Goal: Book appointment/travel/reservation

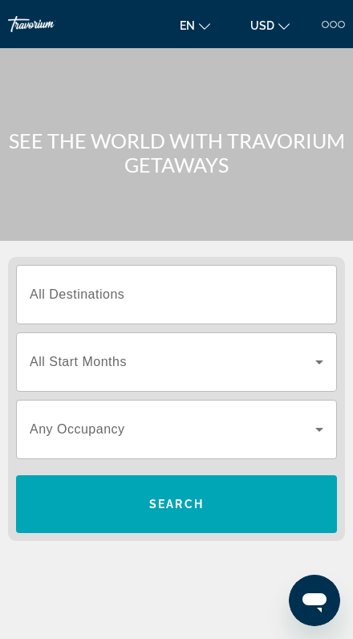
click at [226, 295] on input "Destination All Destinations" at bounding box center [177, 295] width 294 height 19
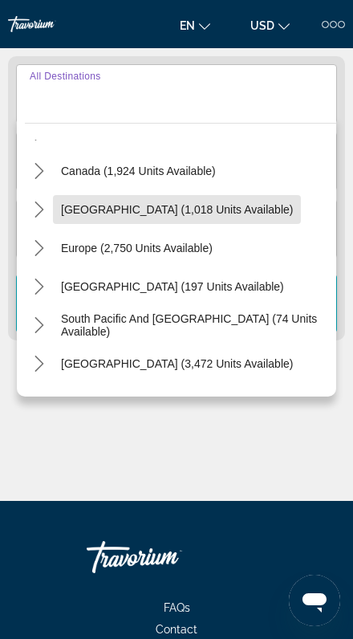
scroll to position [112, 0]
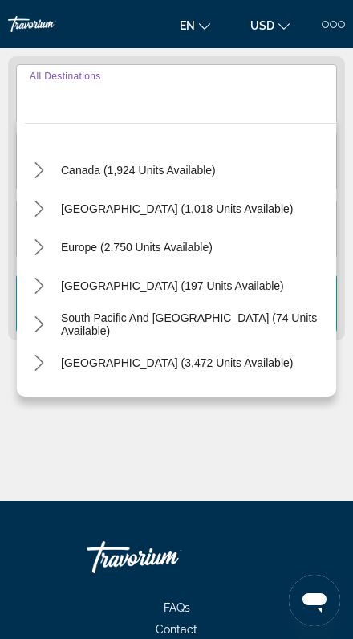
click at [39, 250] on icon "Toggle Europe (2,750 units available) submenu" at bounding box center [39, 247] width 16 height 16
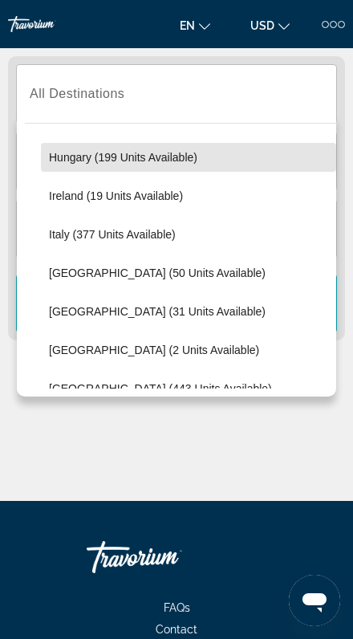
scroll to position [524, 0]
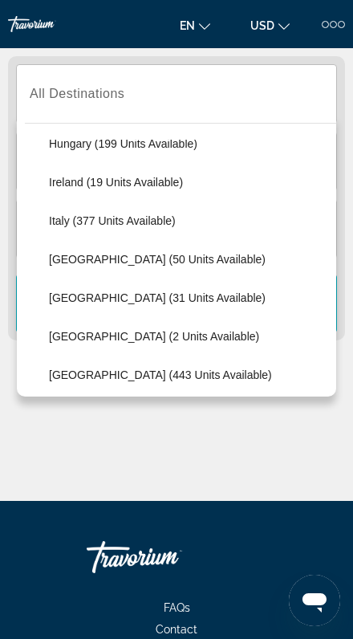
click at [161, 377] on span "Spain (443 units available)" at bounding box center [160, 375] width 223 height 13
type input "**********"
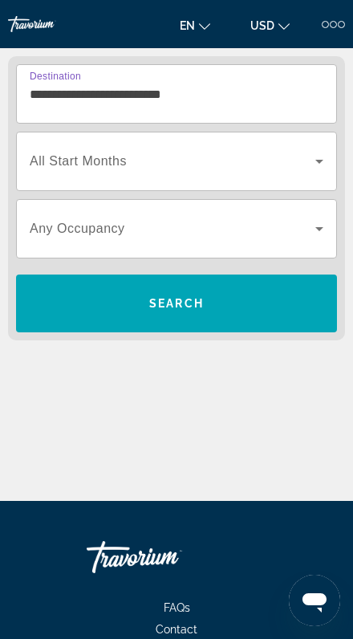
click at [215, 168] on span "Search widget" at bounding box center [173, 161] width 286 height 19
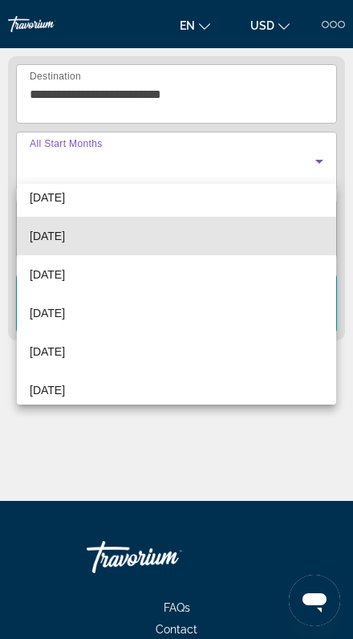
scroll to position [136, 0]
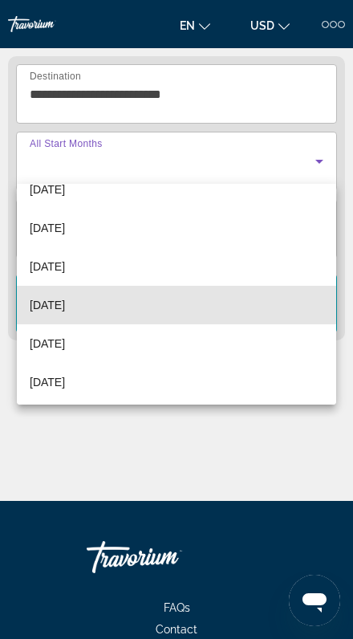
click at [65, 302] on span "[DATE]" at bounding box center [47, 305] width 35 height 19
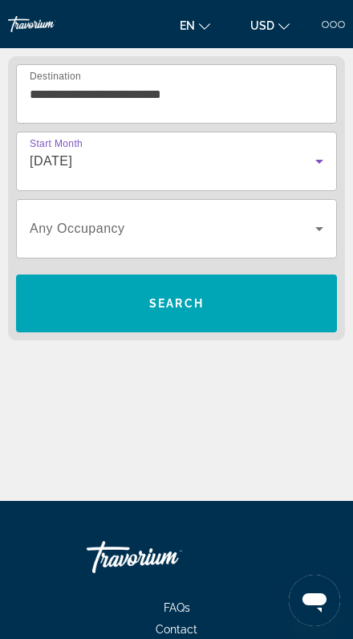
click at [202, 234] on span "Search widget" at bounding box center [173, 228] width 286 height 19
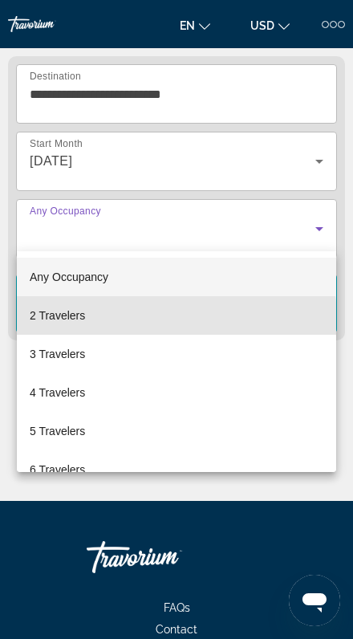
click at [79, 322] on span "2 Travelers" at bounding box center [57, 315] width 55 height 19
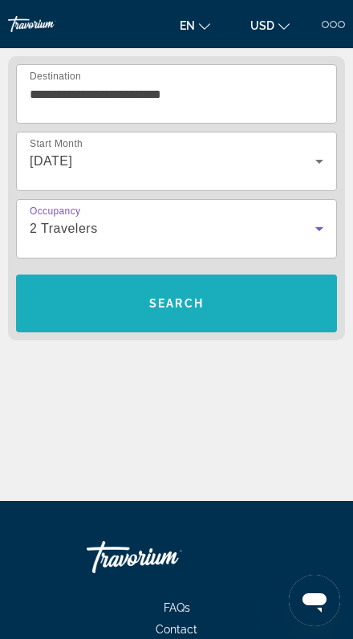
click at [169, 298] on span "Search" at bounding box center [176, 303] width 55 height 13
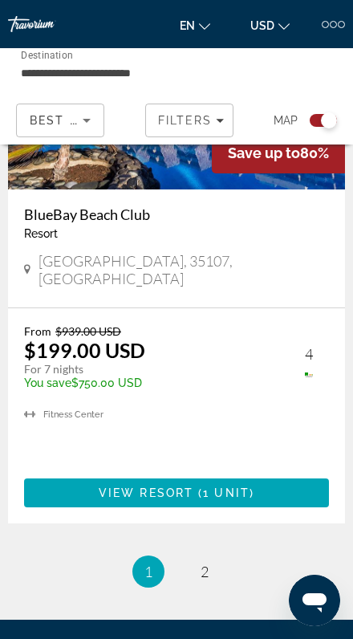
scroll to position [7454, 0]
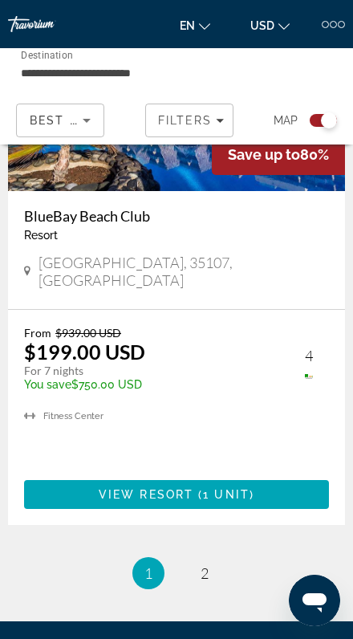
click at [195, 557] on li "page 2" at bounding box center [205, 573] width 32 height 32
click at [207, 565] on span "2" at bounding box center [205, 574] width 8 height 18
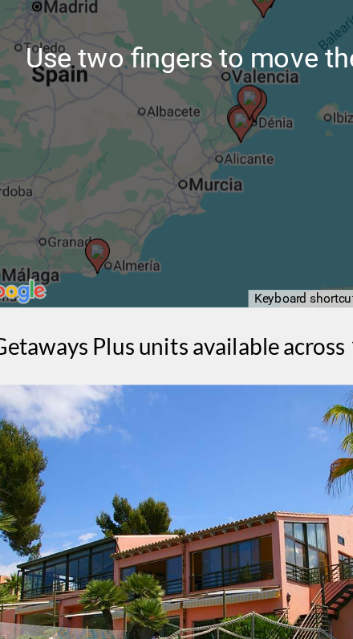
scroll to position [76, 0]
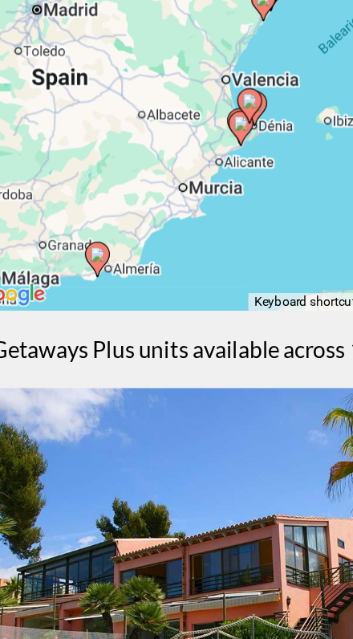
type input "**********"
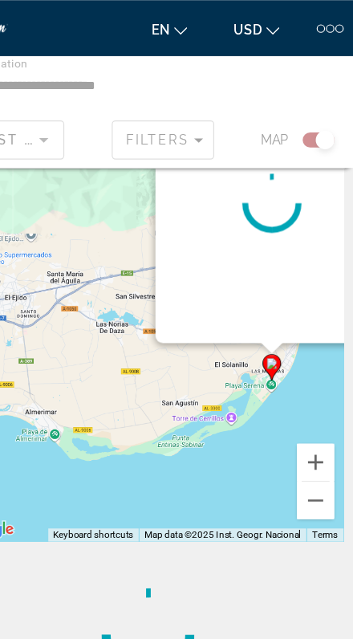
scroll to position [0, 0]
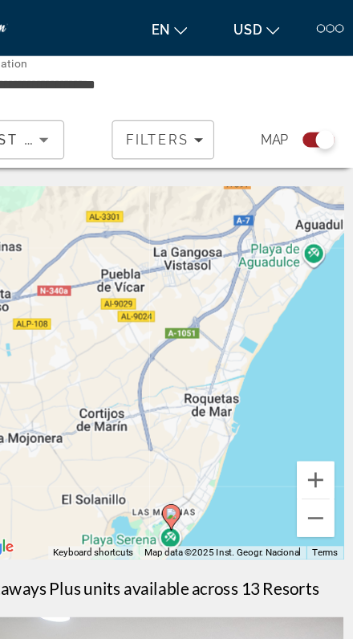
click at [274, 271] on div "To activate drag with keyboard, press Alt + Enter. Once in keyboard drag state,…" at bounding box center [176, 321] width 337 height 321
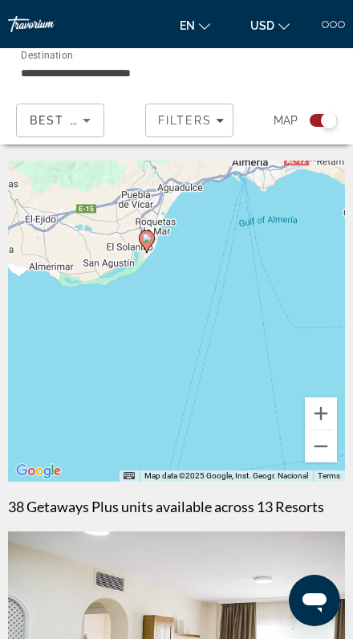
click at [252, 308] on div "To activate drag with keyboard, press Alt + Enter. Once in keyboard drag state,…" at bounding box center [176, 321] width 337 height 321
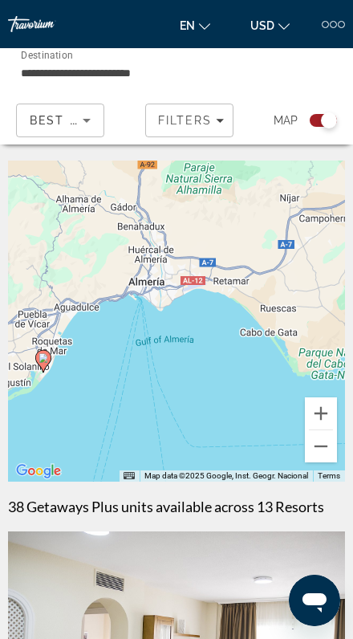
click at [330, 23] on div at bounding box center [333, 24] width 7 height 7
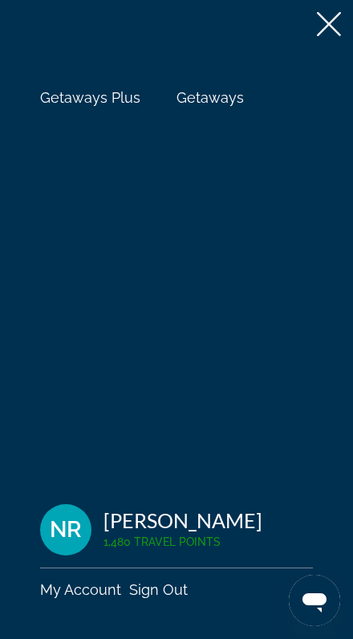
click at [208, 96] on span "Getaways" at bounding box center [210, 97] width 67 height 17
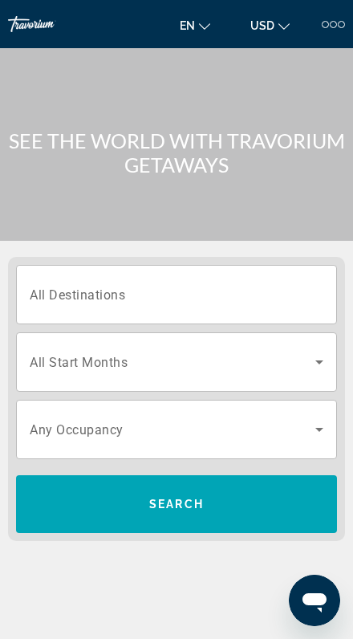
click at [229, 288] on input "Destination All Destinations" at bounding box center [177, 295] width 294 height 19
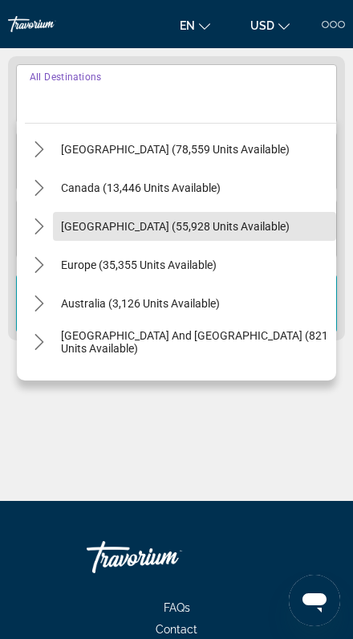
scroll to position [80, 0]
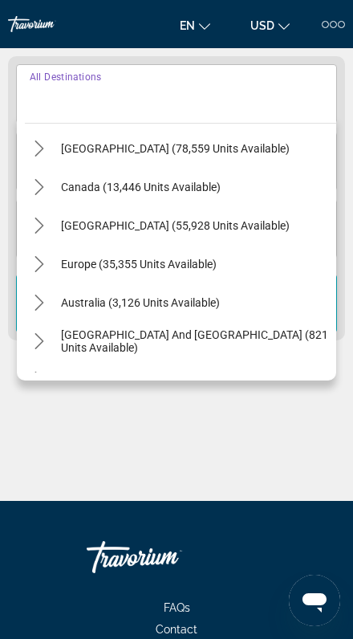
click at [177, 263] on span "Europe (35,355 units available)" at bounding box center [139, 264] width 156 height 13
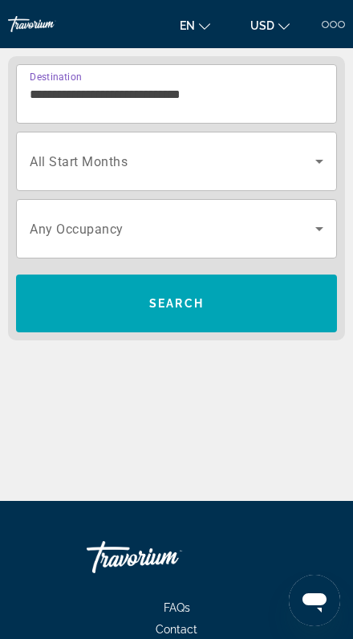
click at [223, 90] on input "**********" at bounding box center [177, 94] width 294 height 19
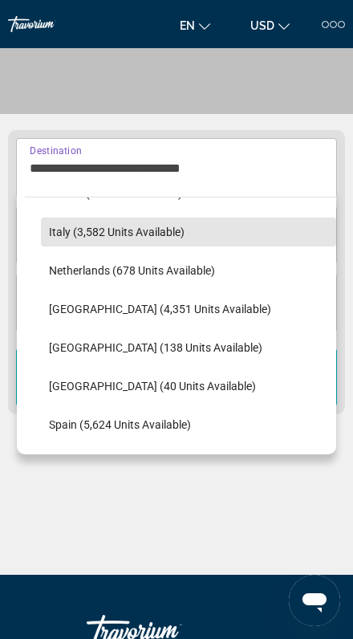
scroll to position [652, 0]
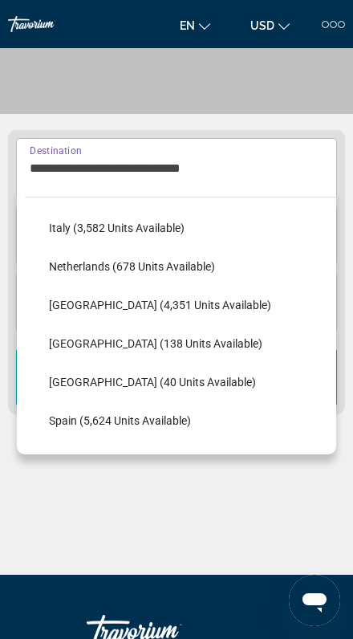
click at [105, 417] on span "Spain (5,624 units available)" at bounding box center [120, 420] width 142 height 13
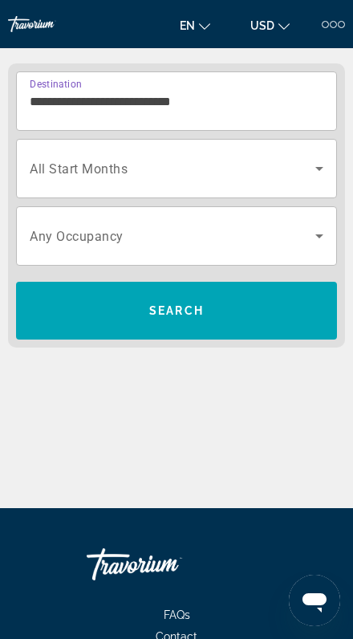
scroll to position [201, 0]
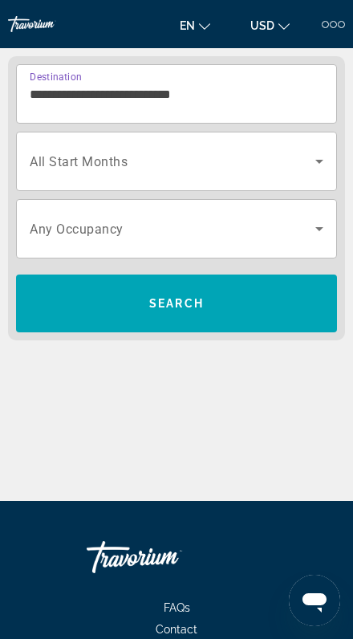
click at [177, 169] on span "Search widget" at bounding box center [173, 161] width 286 height 19
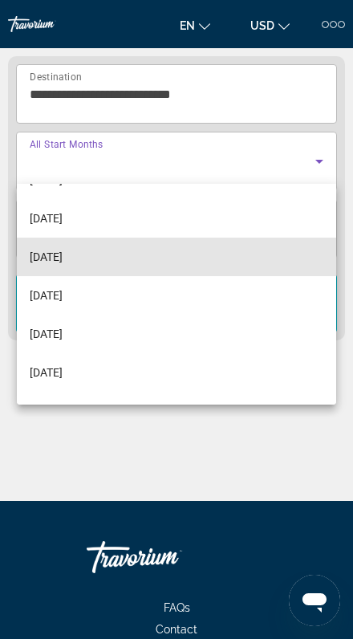
scroll to position [111, 0]
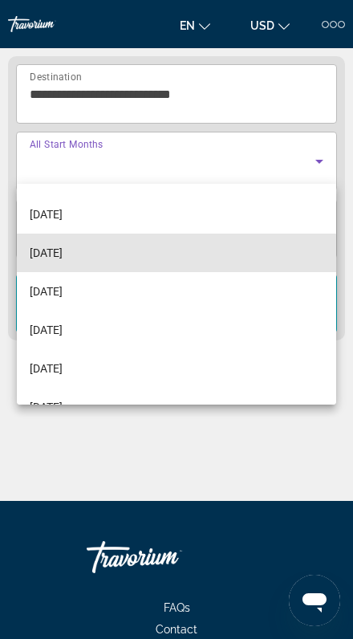
click at [113, 254] on mat-option "[DATE]" at bounding box center [177, 253] width 320 height 39
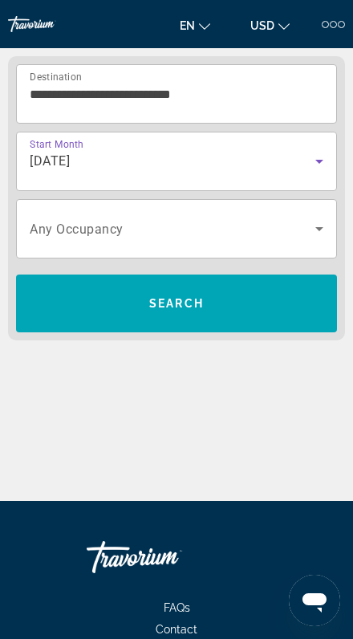
click at [224, 94] on input "**********" at bounding box center [177, 94] width 294 height 19
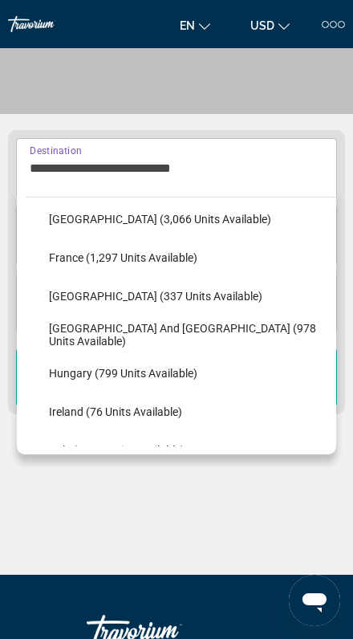
scroll to position [435, 0]
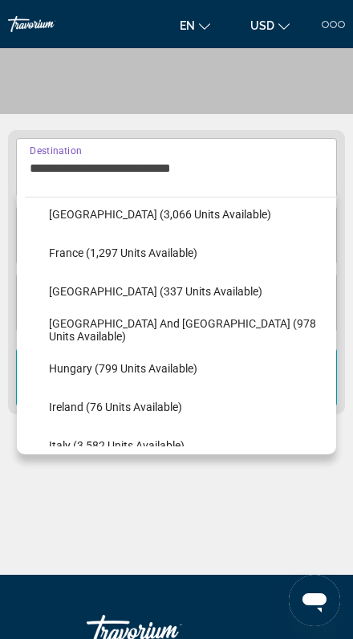
click at [149, 377] on span "Select destination: Hungary (799 units available)" at bounding box center [189, 368] width 296 height 39
type input "**********"
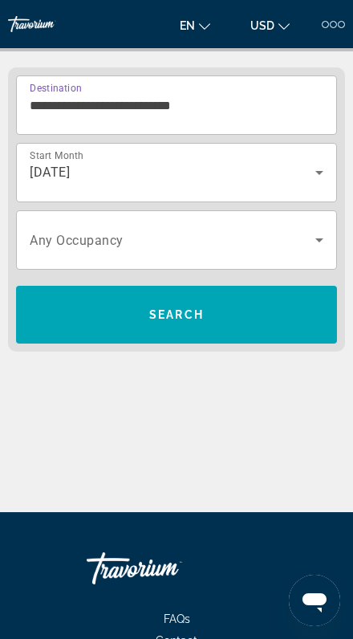
scroll to position [200, 0]
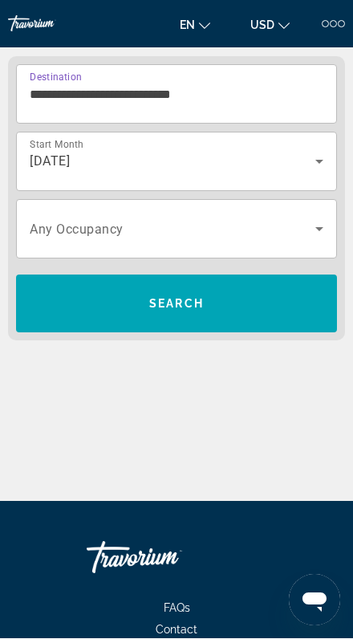
click at [190, 234] on span "Search widget" at bounding box center [173, 229] width 286 height 19
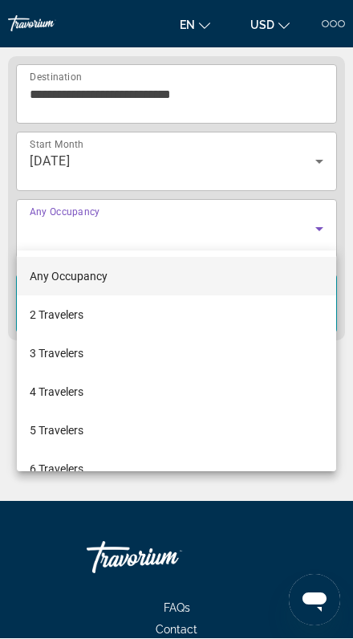
scroll to position [201, 0]
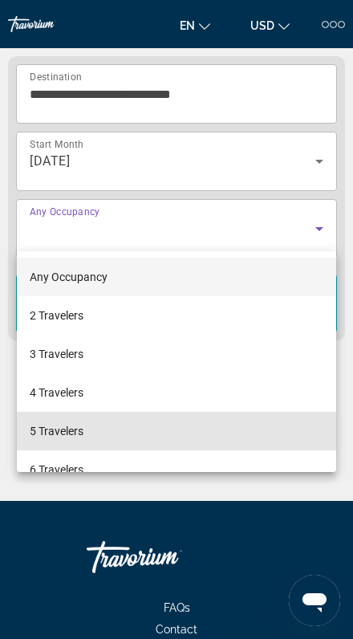
click at [80, 432] on span "5 Travelers" at bounding box center [57, 431] width 54 height 19
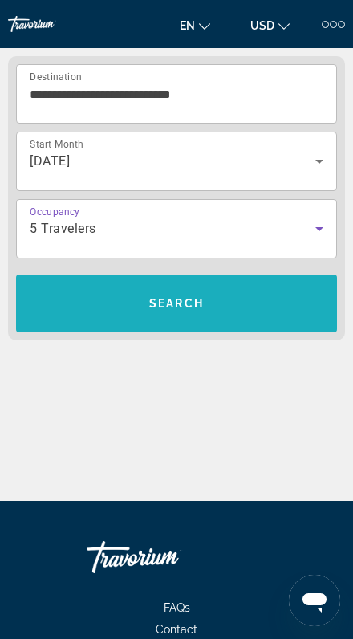
click at [197, 303] on span "Search" at bounding box center [176, 303] width 55 height 13
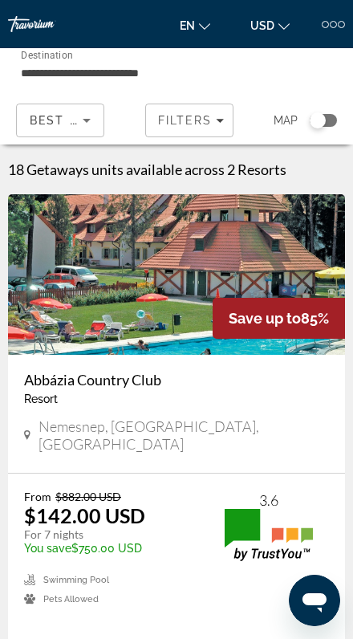
click at [321, 124] on div "Search widget" at bounding box center [318, 120] width 16 height 16
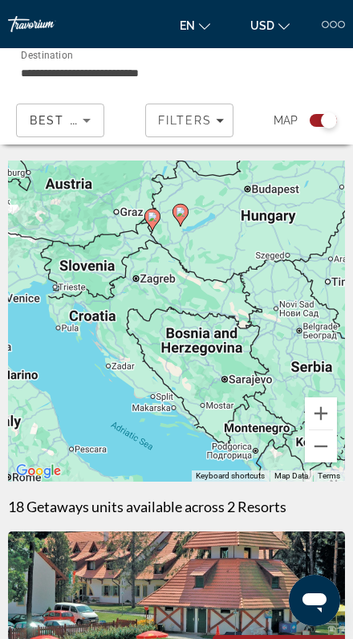
click at [251, 195] on div "To activate drag with keyboard, press Alt + Enter. Once in keyboard drag state,…" at bounding box center [176, 321] width 337 height 321
click at [211, 122] on span "Filters" at bounding box center [185, 120] width 55 height 13
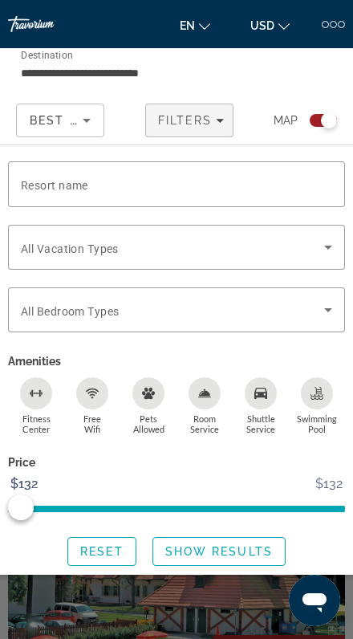
click at [210, 314] on span "Search widget" at bounding box center [173, 309] width 304 height 19
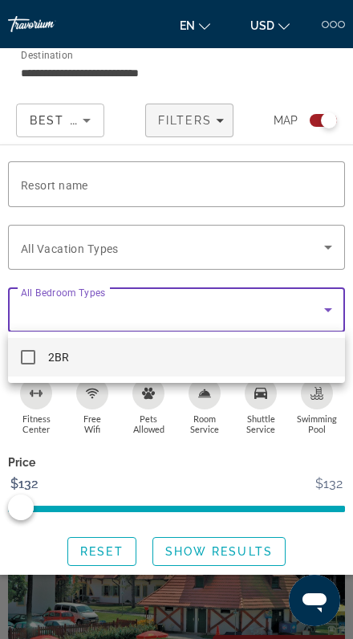
click at [222, 311] on div at bounding box center [176, 319] width 353 height 639
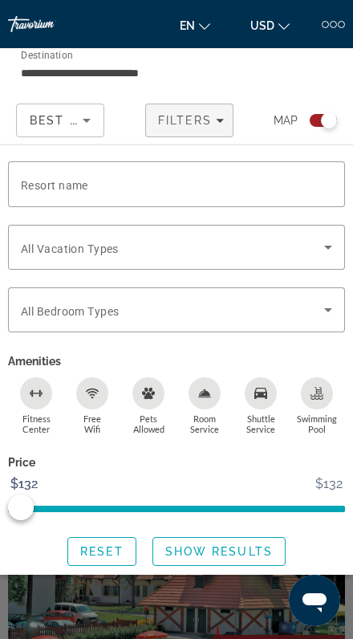
click at [222, 247] on span "Search widget" at bounding box center [173, 247] width 304 height 19
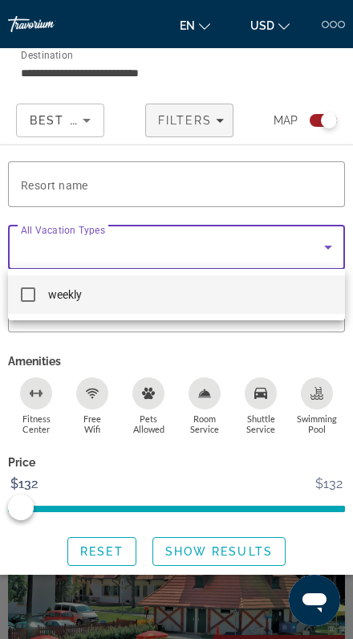
click at [234, 255] on div at bounding box center [176, 319] width 353 height 639
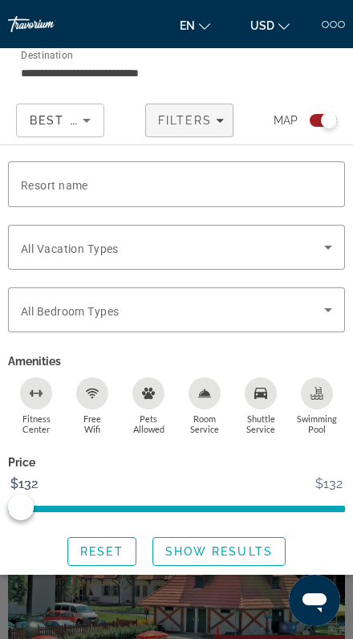
click at [235, 186] on input "Resort name" at bounding box center [177, 184] width 312 height 19
click at [77, 122] on icon "Sort by" at bounding box center [86, 120] width 19 height 19
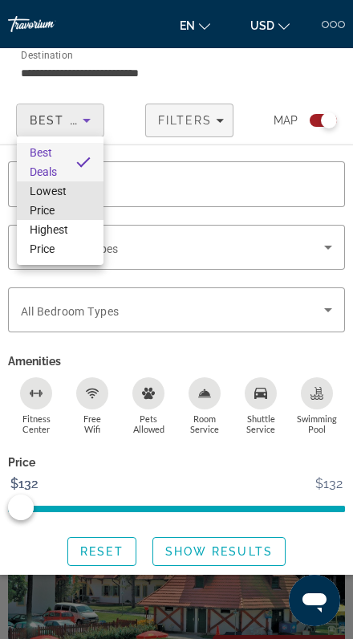
click at [67, 193] on span "Lowest Price" at bounding box center [60, 201] width 61 height 39
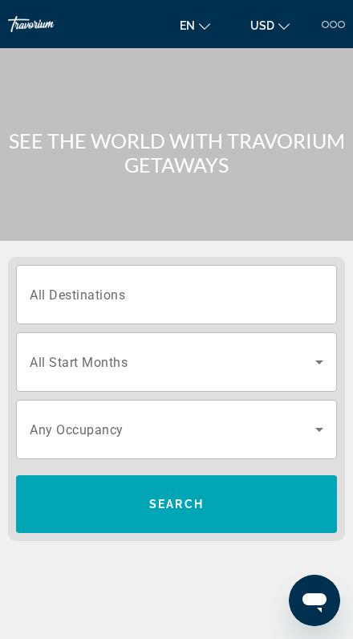
click at [194, 300] on input "Destination All Destinations" at bounding box center [177, 295] width 294 height 19
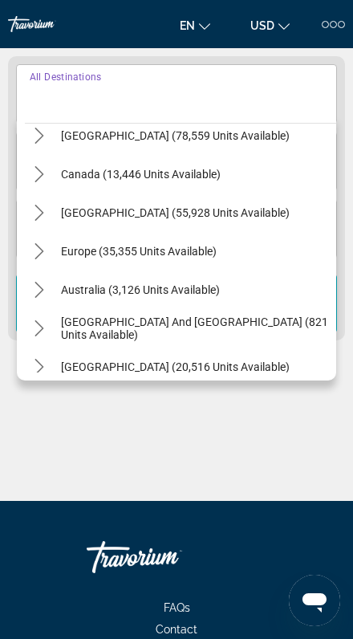
scroll to position [91, 0]
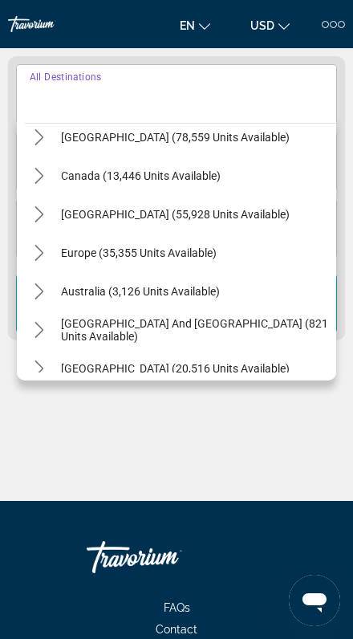
click at [165, 255] on span "Europe (35,355 units available)" at bounding box center [139, 253] width 156 height 13
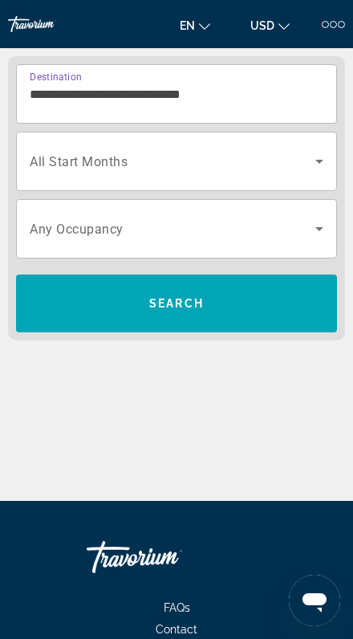
click at [202, 85] on input "**********" at bounding box center [177, 94] width 294 height 19
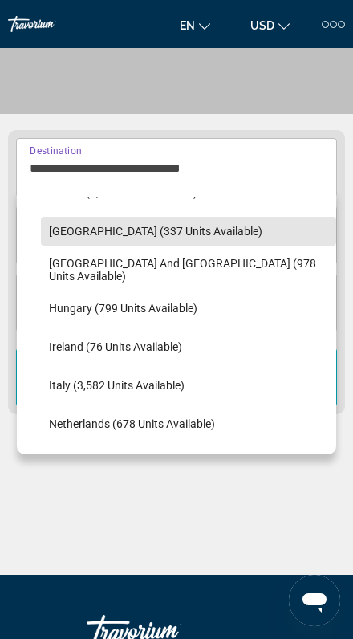
scroll to position [518, 0]
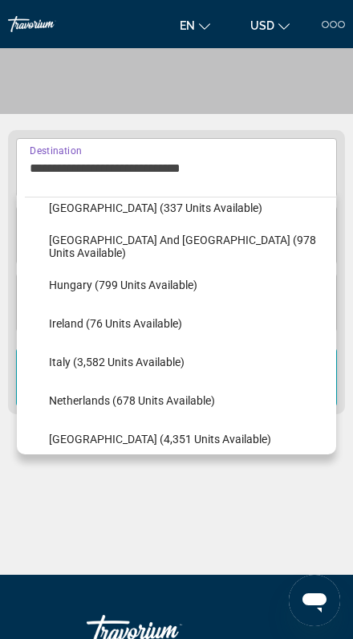
click at [162, 284] on span "Hungary (799 units available)" at bounding box center [123, 285] width 149 height 13
type input "**********"
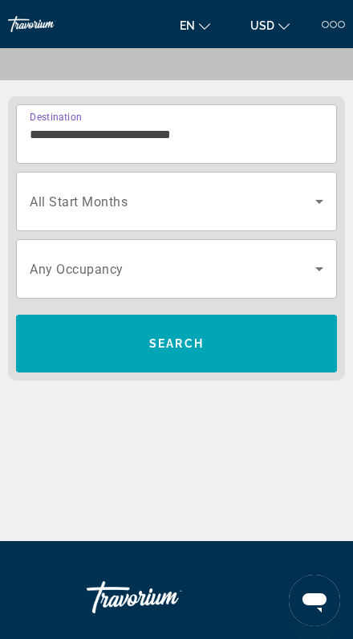
scroll to position [201, 0]
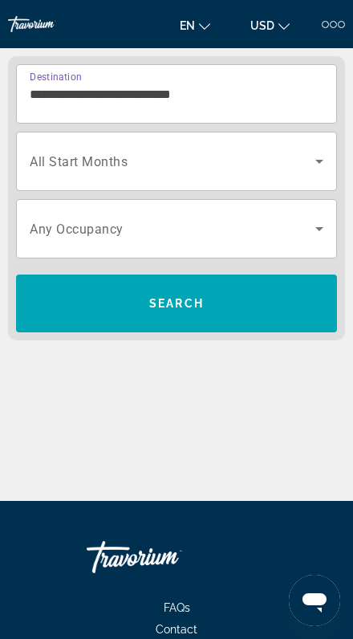
click at [194, 168] on span "Search widget" at bounding box center [173, 161] width 286 height 19
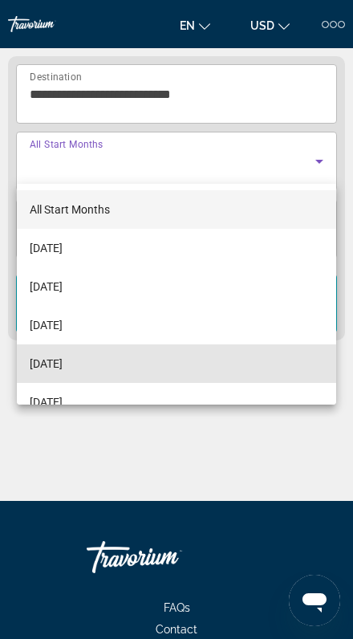
click at [63, 363] on span "[DATE]" at bounding box center [46, 363] width 33 height 19
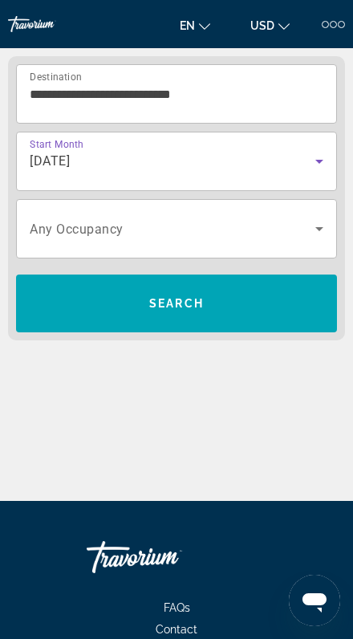
click at [137, 233] on span "Search widget" at bounding box center [173, 228] width 286 height 19
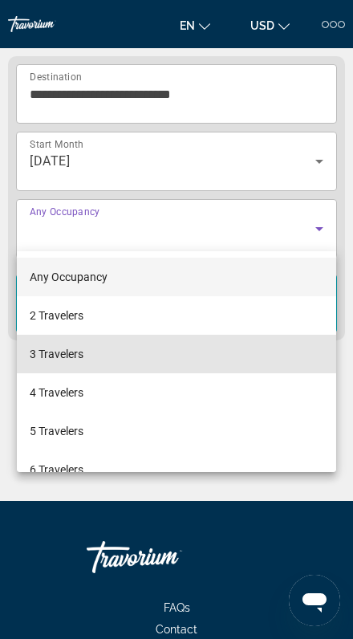
click at [86, 354] on mat-option "3 Travelers" at bounding box center [177, 354] width 320 height 39
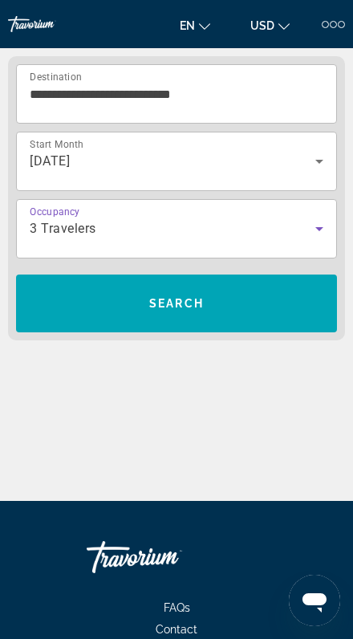
click at [173, 293] on span "Search" at bounding box center [176, 303] width 321 height 39
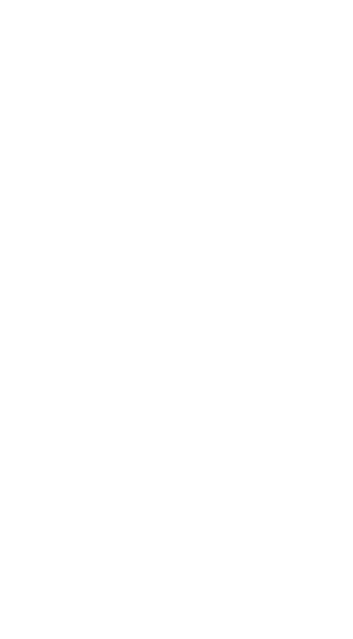
click at [313, 124] on div "Search widget" at bounding box center [318, 120] width 16 height 16
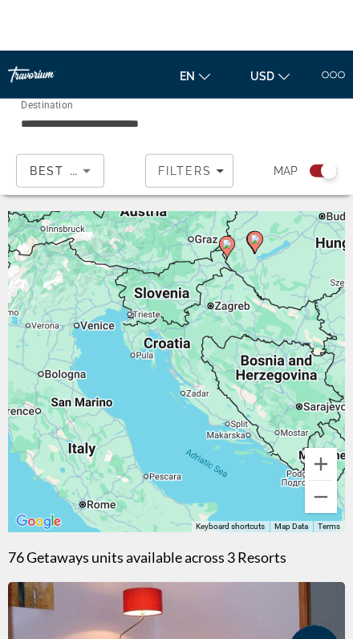
click at [320, 131] on div "Search widget" at bounding box center [317, 121] width 39 height 34
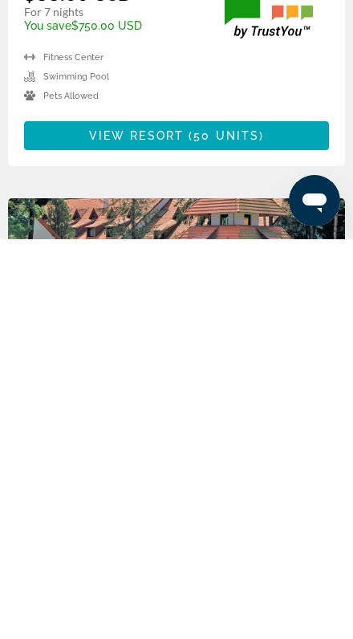
scroll to position [456, 0]
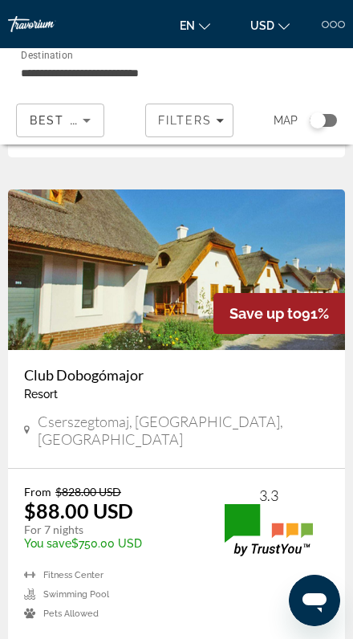
click at [325, 25] on div at bounding box center [325, 24] width 7 height 7
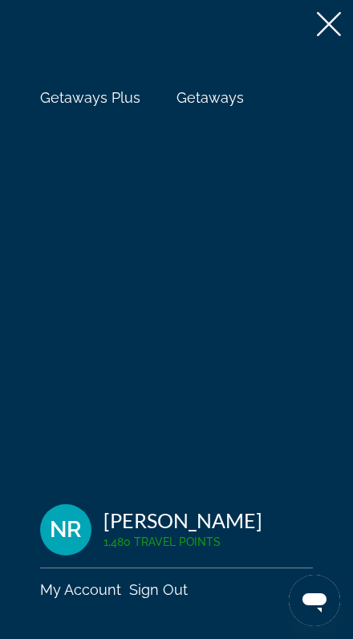
click at [129, 101] on span "Getaways Plus" at bounding box center [90, 97] width 100 height 17
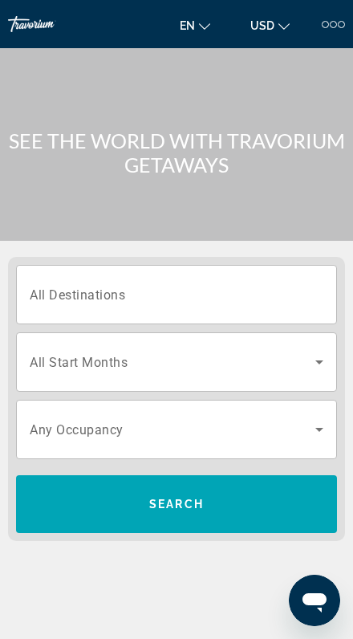
click at [186, 288] on input "Destination All Destinations" at bounding box center [177, 295] width 294 height 19
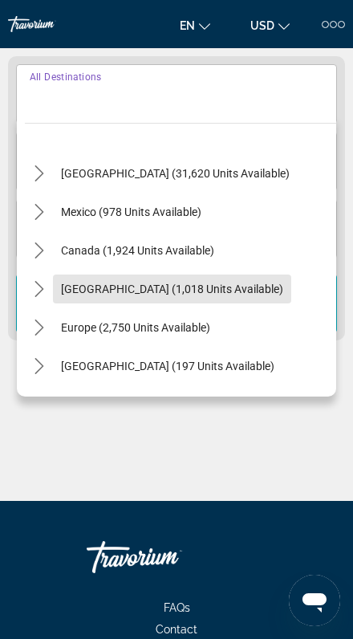
scroll to position [51, 0]
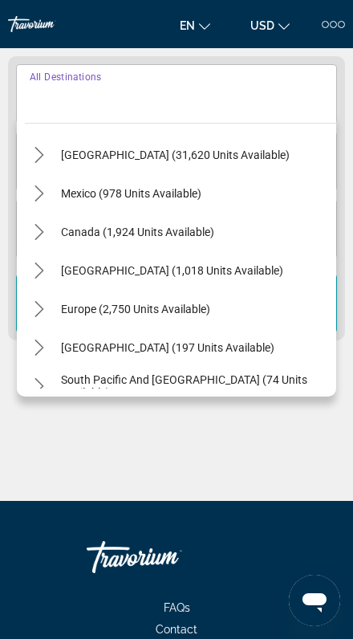
click at [117, 319] on span "Select destination: Europe (2,750 units available)" at bounding box center [135, 309] width 165 height 39
type input "**********"
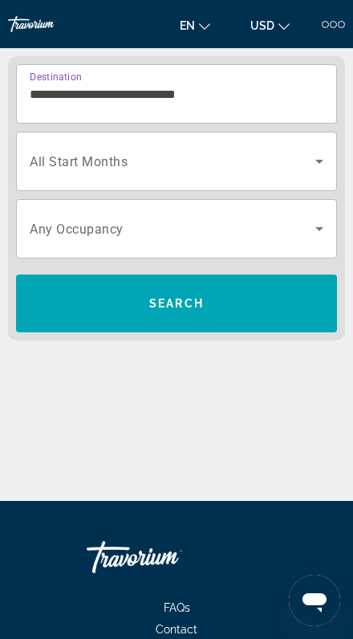
click at [214, 168] on span "Search widget" at bounding box center [173, 161] width 286 height 19
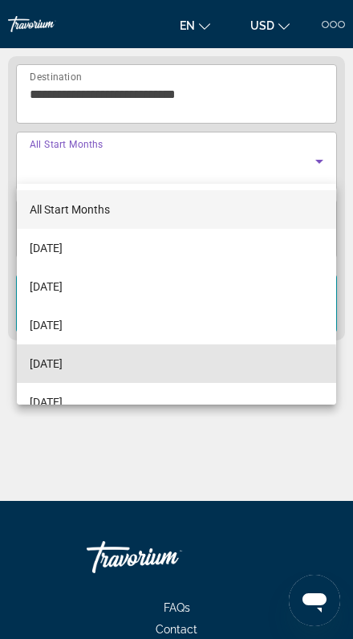
click at [63, 368] on span "[DATE]" at bounding box center [46, 363] width 33 height 19
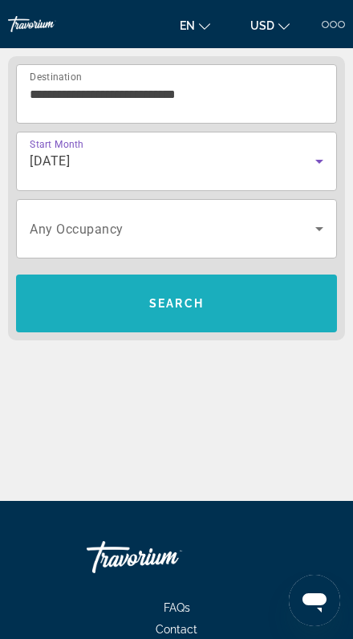
click at [178, 314] on span "Search" at bounding box center [176, 303] width 321 height 39
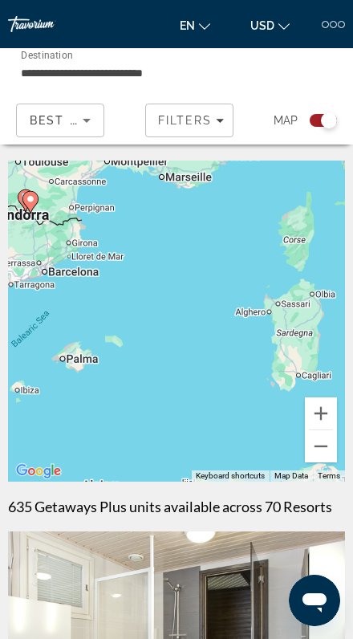
click at [288, 343] on div "To activate drag with keyboard, press Alt + Enter. Once in keyboard drag state,…" at bounding box center [176, 321] width 337 height 321
click at [53, 273] on div "To activate drag with keyboard, press Alt + Enter. Once in keyboard drag state,…" at bounding box center [176, 321] width 337 height 321
click at [51, 272] on div "To activate drag with keyboard, press Alt + Enter. Once in keyboard drag state,…" at bounding box center [176, 321] width 337 height 321
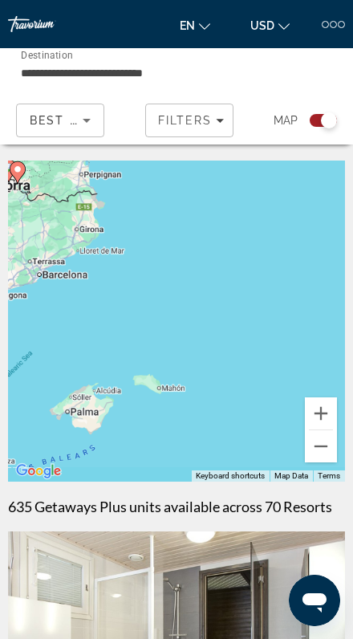
click at [55, 263] on div "To activate drag with keyboard, press Alt + Enter. Once in keyboard drag state,…" at bounding box center [176, 321] width 337 height 321
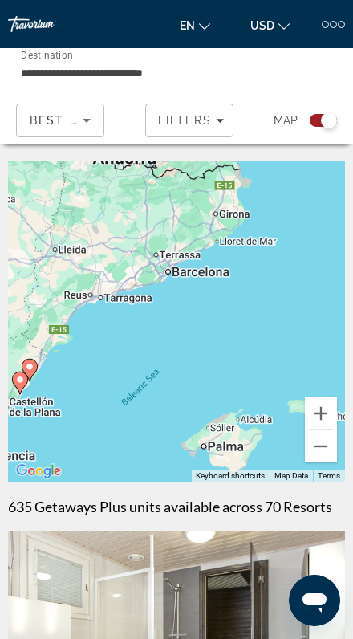
click at [174, 274] on div "To activate drag with keyboard, press Alt + Enter. Once in keyboard drag state,…" at bounding box center [176, 321] width 337 height 321
click at [173, 269] on div "To activate drag with keyboard, press Alt + Enter. Once in keyboard drag state,…" at bounding box center [176, 321] width 337 height 321
click at [164, 250] on div "To activate drag with keyboard, press Alt + Enter. Once in keyboard drag state,…" at bounding box center [176, 321] width 337 height 321
click at [201, 273] on div "To activate drag with keyboard, press Alt + Enter. Once in keyboard drag state,…" at bounding box center [176, 321] width 337 height 321
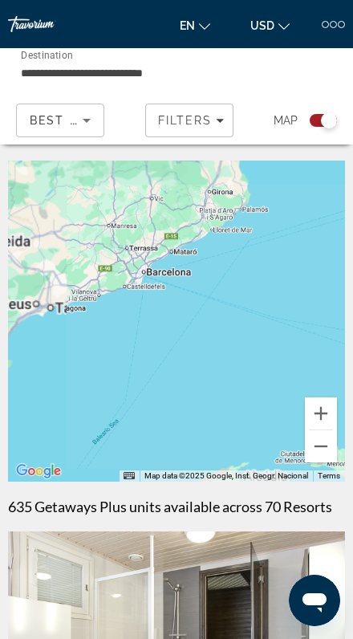
click at [232, 271] on div "To activate drag with keyboard, press Alt + Enter. Once in keyboard drag state,…" at bounding box center [176, 321] width 337 height 321
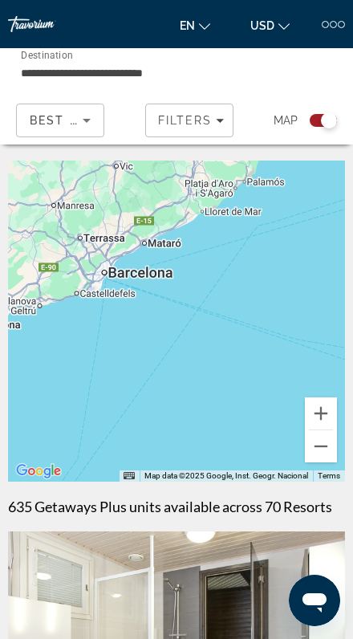
click at [173, 268] on div "Main content" at bounding box center [176, 321] width 337 height 321
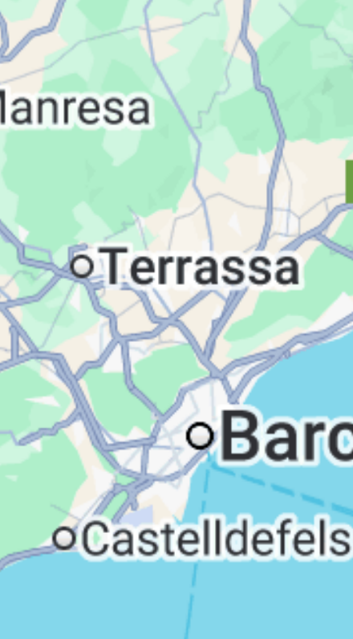
click at [41, 161] on div "Main content" at bounding box center [176, 321] width 337 height 321
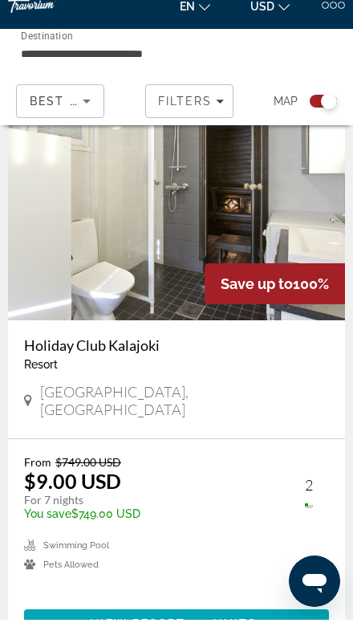
scroll to position [450, 0]
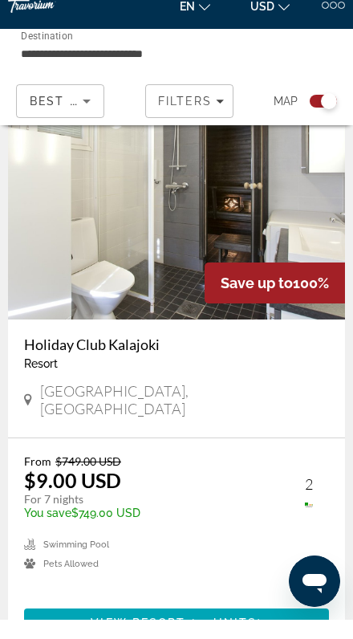
click at [73, 114] on span "Best Deals" at bounding box center [72, 120] width 84 height 13
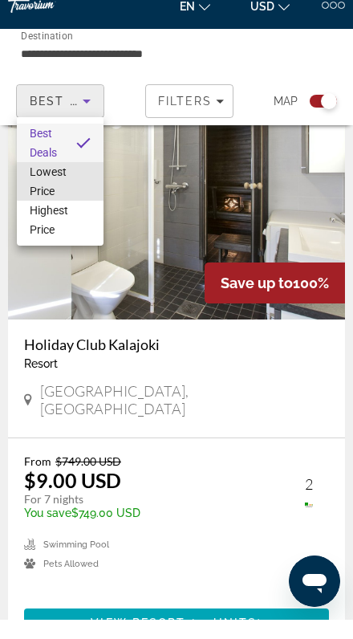
click at [63, 185] on span "Lowest Price" at bounding box center [48, 201] width 37 height 32
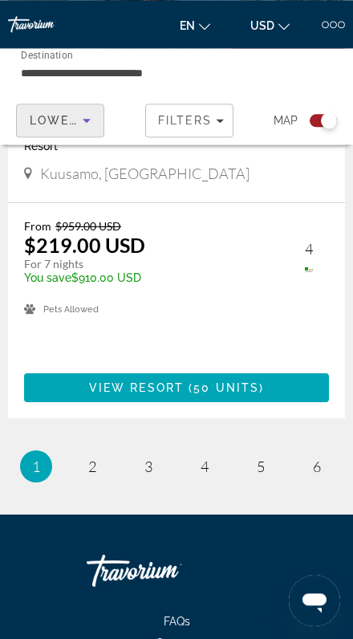
scroll to position [7454, 0]
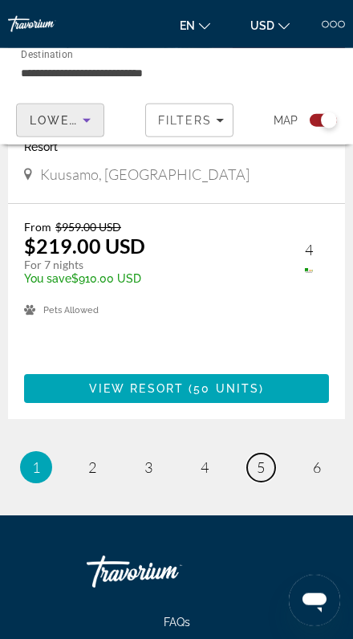
click at [265, 459] on span "5" at bounding box center [261, 468] width 8 height 18
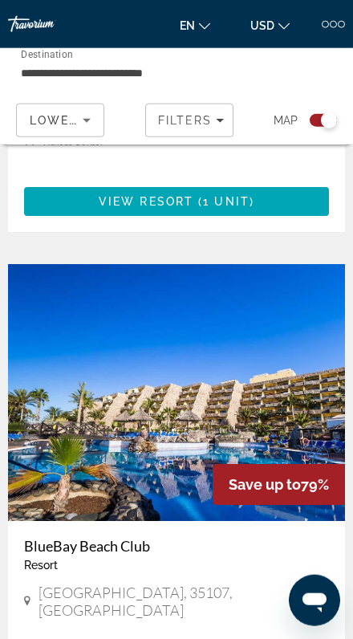
scroll to position [6430, 0]
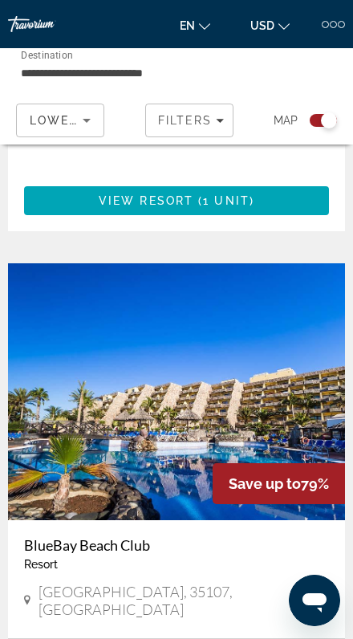
click at [166, 384] on img "Main content" at bounding box center [176, 391] width 337 height 257
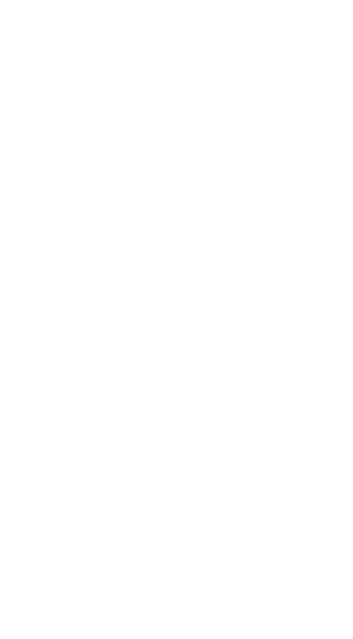
scroll to position [2961, 0]
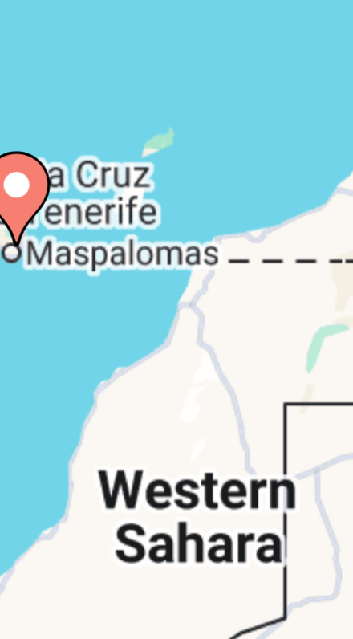
type input "**********"
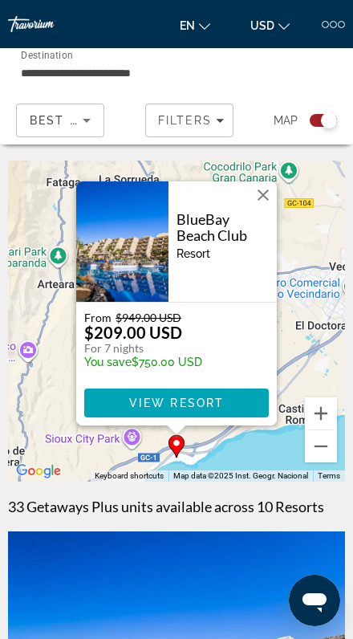
click at [267, 203] on button "Close" at bounding box center [263, 195] width 24 height 24
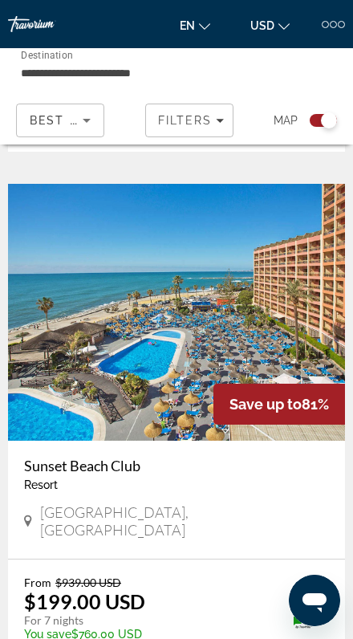
scroll to position [2217, 0]
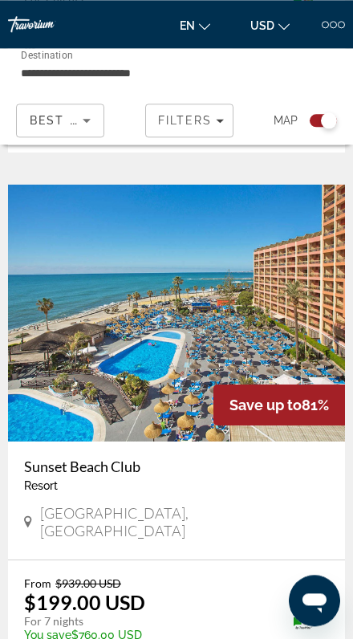
click at [284, 246] on img "Main content" at bounding box center [176, 313] width 337 height 257
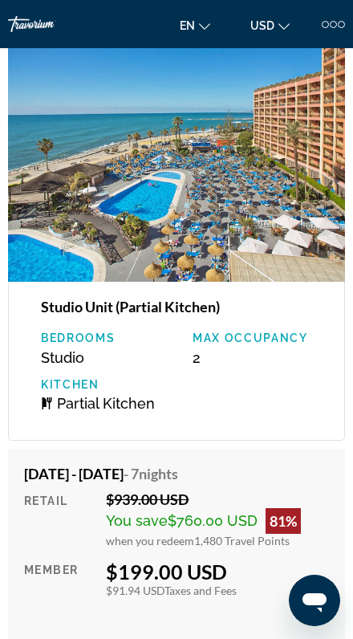
scroll to position [3161, 0]
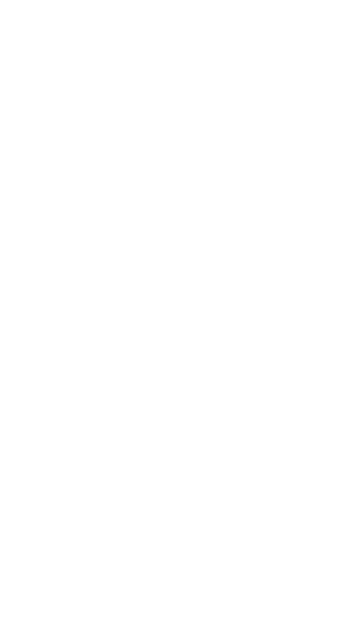
scroll to position [3856, 0]
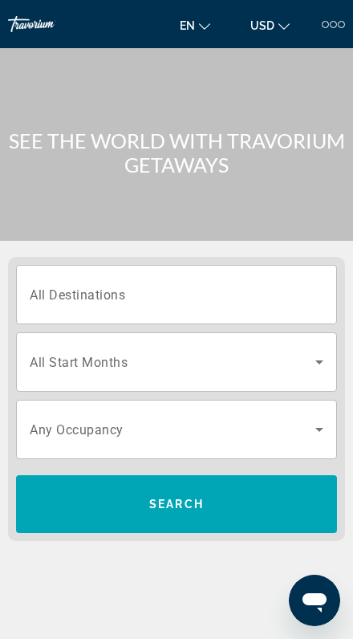
click at [257, 293] on input "Destination All Destinations" at bounding box center [177, 295] width 294 height 19
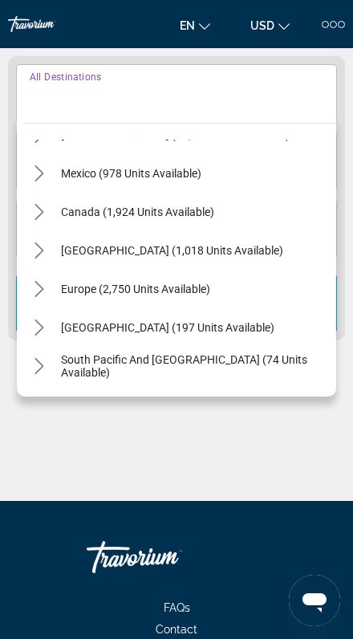
scroll to position [70, 0]
click at [196, 290] on span "Europe (2,750 units available)" at bounding box center [135, 290] width 149 height 13
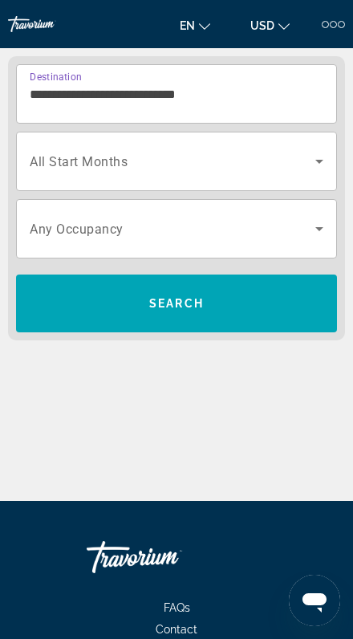
click at [255, 88] on input "**********" at bounding box center [177, 94] width 294 height 19
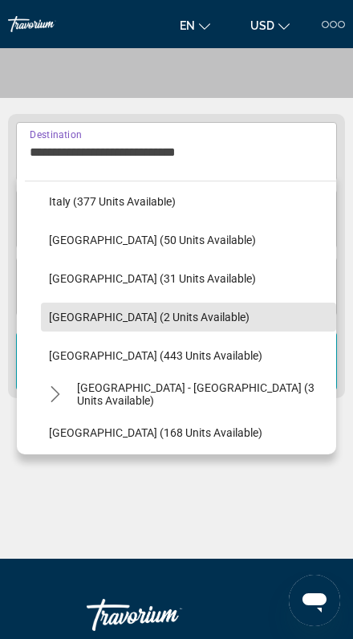
scroll to position [610, 0]
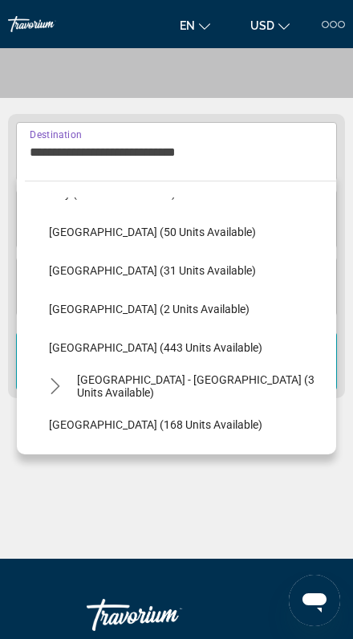
click at [174, 348] on span "Spain (443 units available)" at bounding box center [156, 347] width 214 height 13
type input "**********"
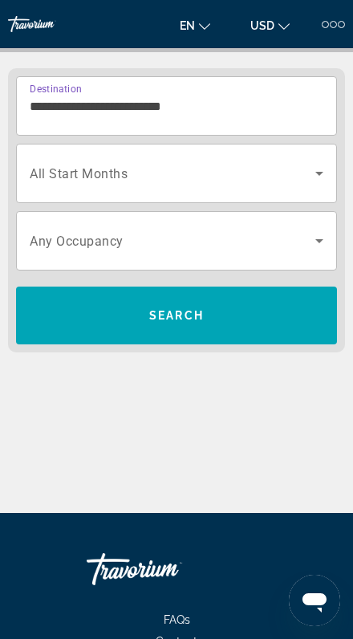
scroll to position [201, 0]
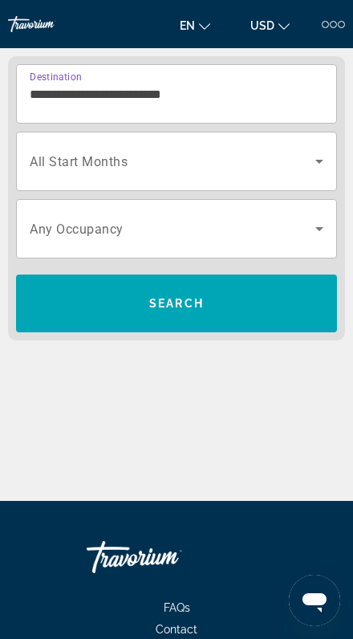
click at [243, 165] on span "Search widget" at bounding box center [173, 161] width 286 height 19
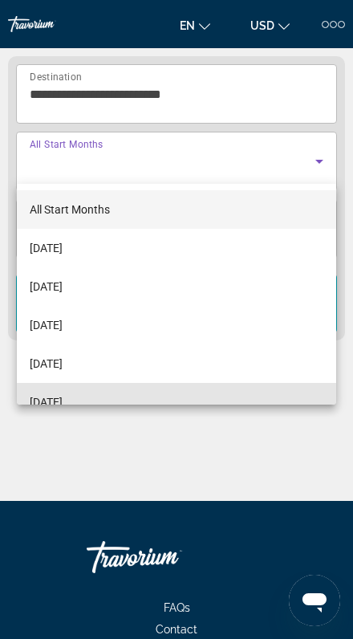
click at [97, 392] on mat-option "[DATE]" at bounding box center [177, 402] width 320 height 39
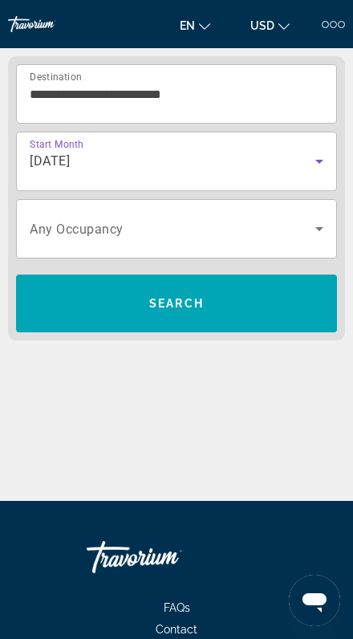
click at [169, 311] on span "Search" at bounding box center [176, 303] width 321 height 39
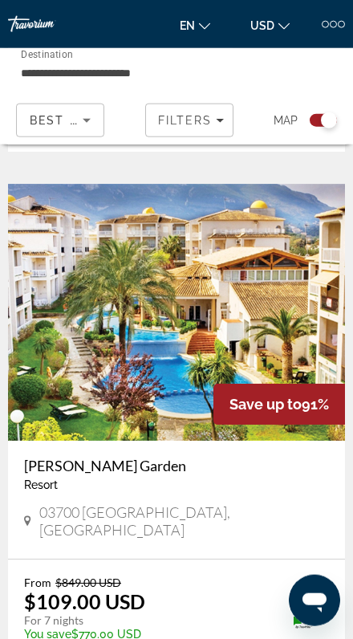
scroll to position [1613, 0]
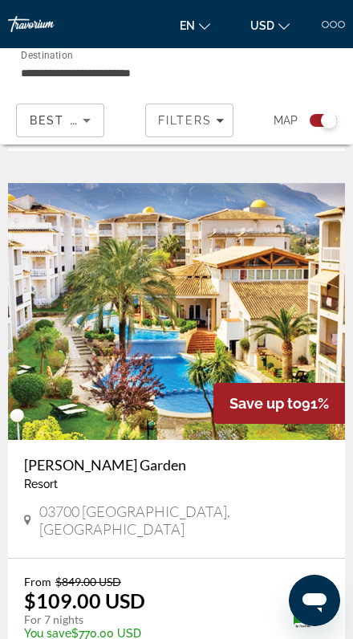
click at [173, 364] on img "Main content" at bounding box center [176, 311] width 337 height 257
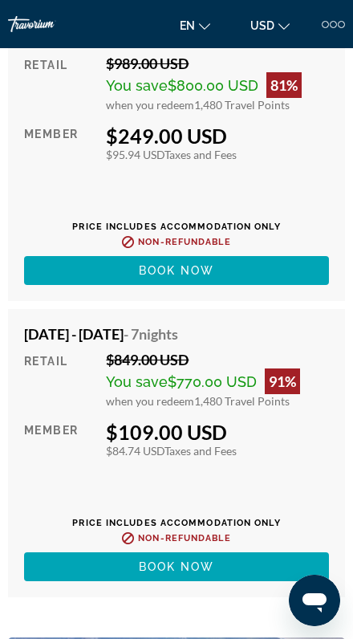
scroll to position [3487, 0]
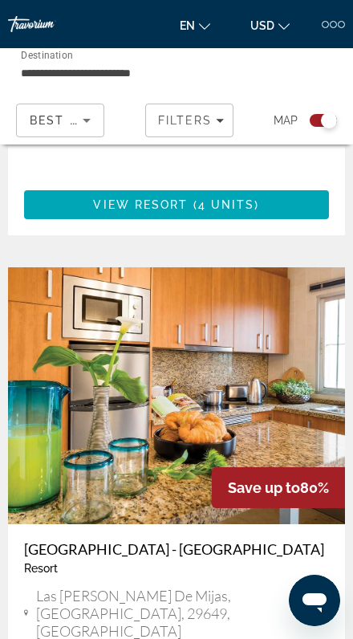
scroll to position [280, 0]
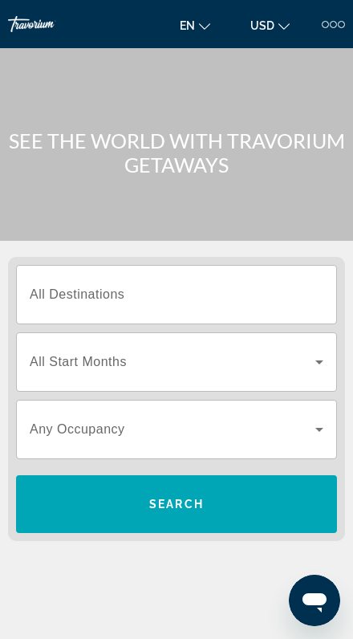
click at [239, 293] on input "Destination All Destinations" at bounding box center [177, 295] width 294 height 19
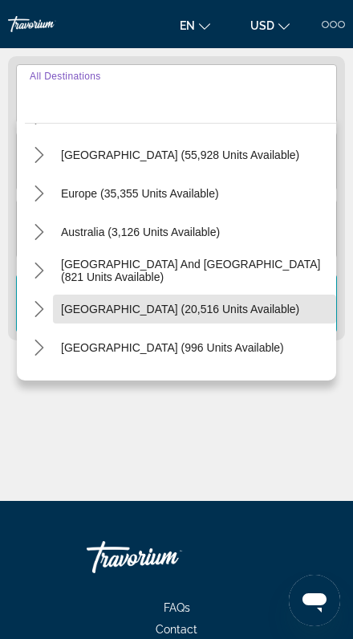
scroll to position [149, 0]
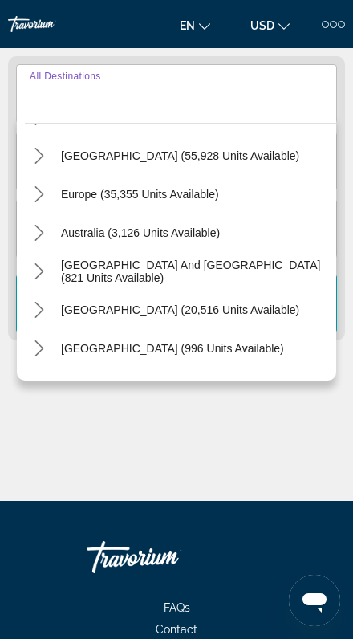
click at [44, 195] on icon "Toggle Europe (35,355 units available) submenu" at bounding box center [39, 194] width 16 height 16
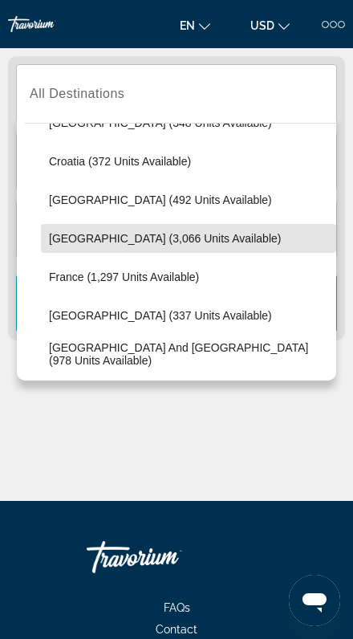
scroll to position [338, 0]
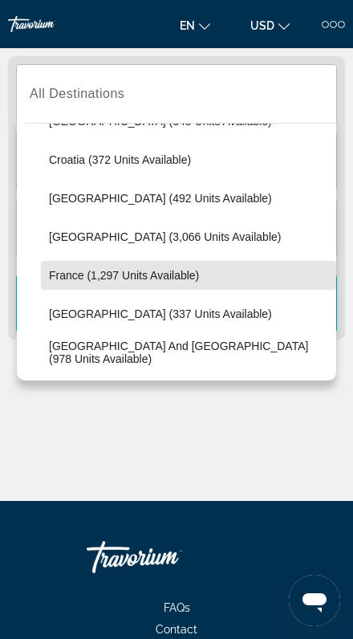
click at [184, 276] on span "France (1,297 units available)" at bounding box center [124, 275] width 150 height 13
type input "**********"
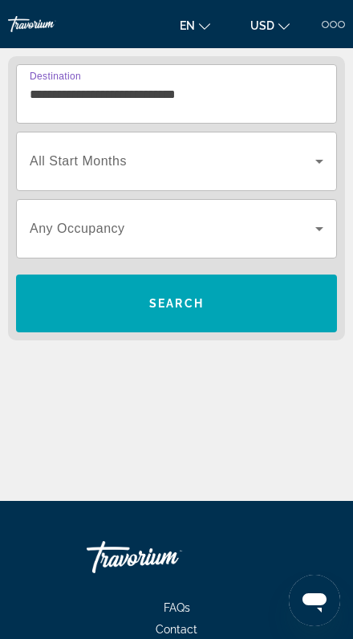
click at [247, 165] on span "Search widget" at bounding box center [173, 161] width 286 height 19
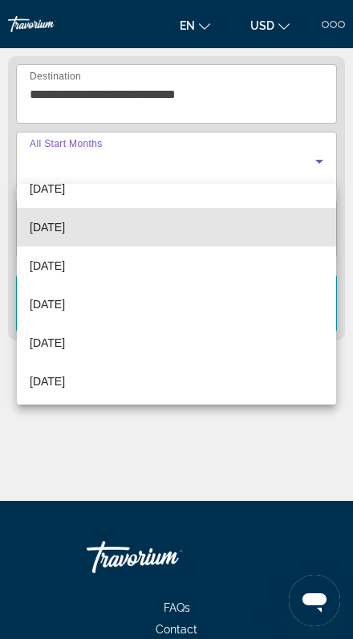
scroll to position [148, 0]
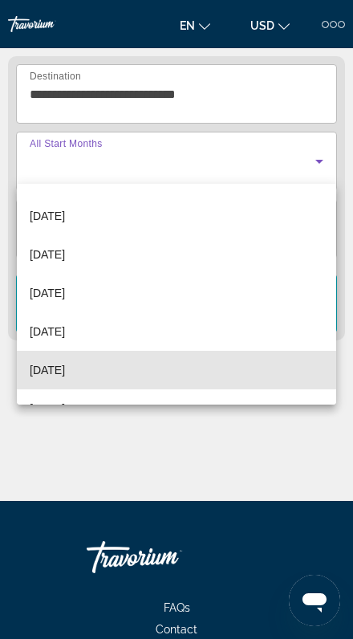
click at [83, 370] on mat-option "[DATE]" at bounding box center [177, 370] width 320 height 39
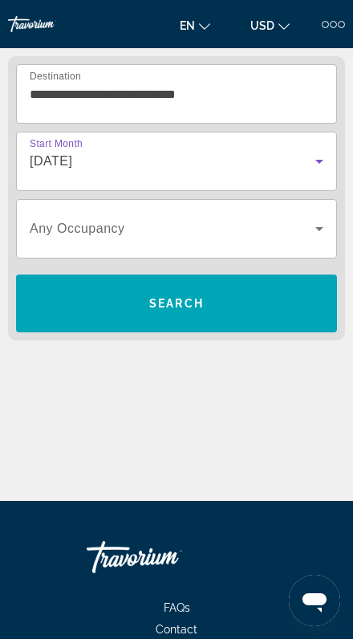
click at [188, 310] on span "Search" at bounding box center [176, 303] width 55 height 13
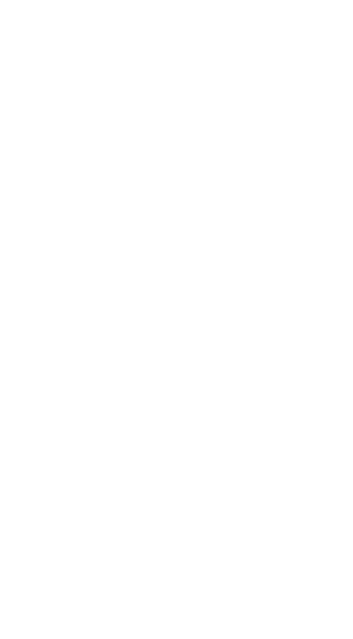
scroll to position [280, 0]
